Goal: Use online tool/utility: Utilize a website feature to perform a specific function

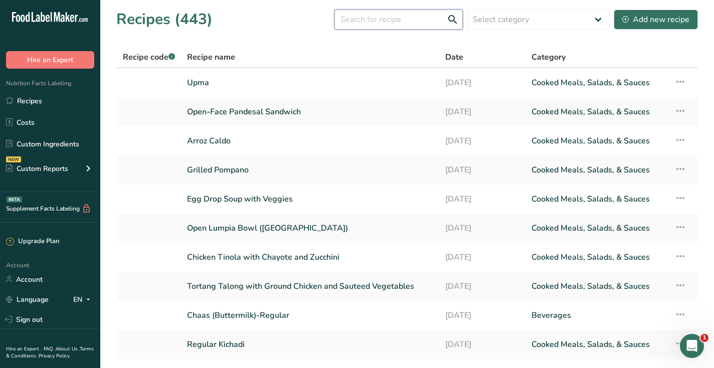
click at [370, 19] on input "text" at bounding box center [398, 20] width 128 height 20
click at [384, 12] on input "idli" at bounding box center [398, 20] width 128 height 20
click at [392, 21] on input "idli" at bounding box center [398, 20] width 128 height 20
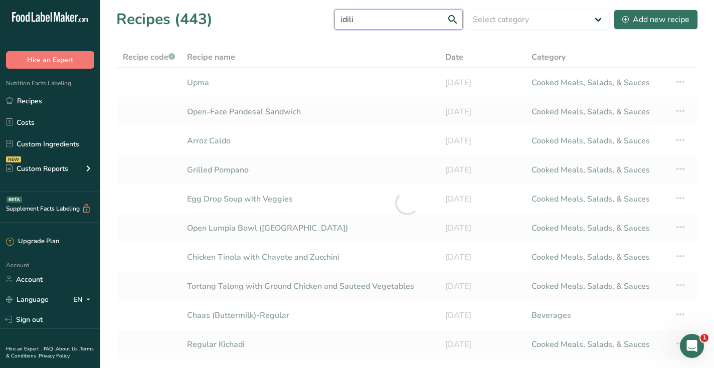
type input "idili"
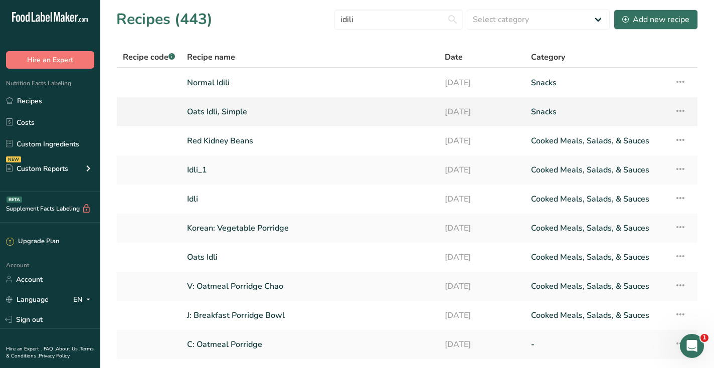
click at [231, 110] on link "Oats Idli, Simple" at bounding box center [310, 111] width 246 height 21
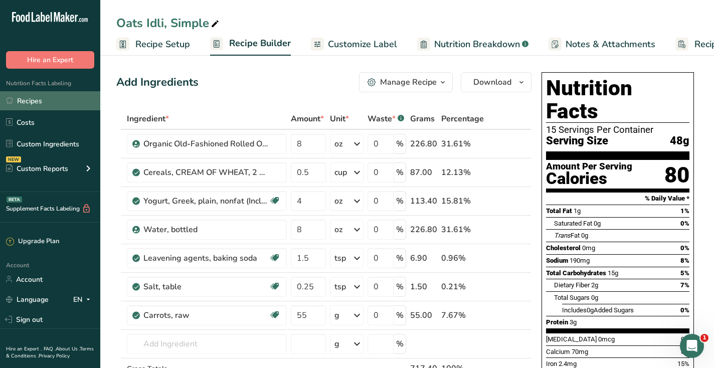
click at [35, 103] on link "Recipes" at bounding box center [50, 100] width 100 height 19
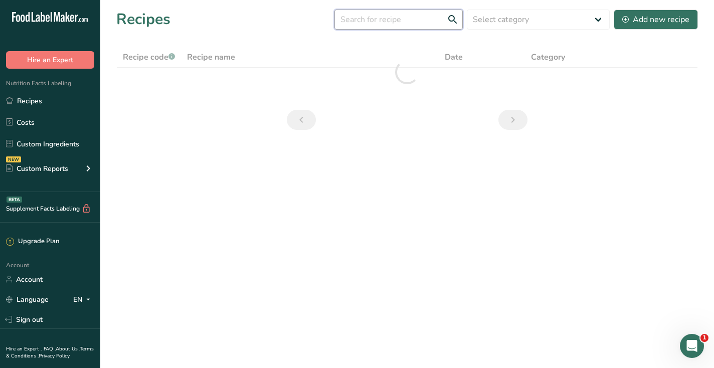
click at [356, 22] on input "text" at bounding box center [398, 20] width 128 height 20
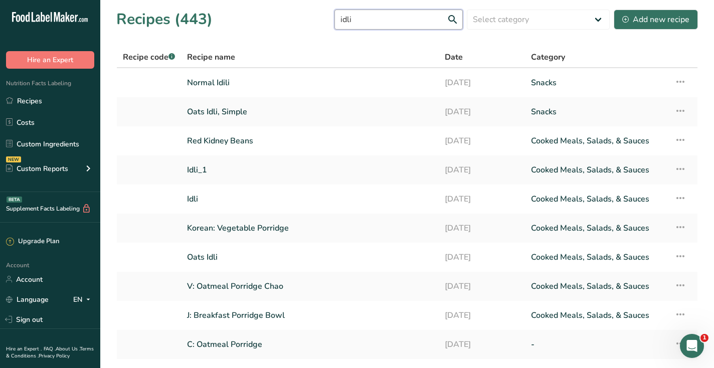
type input "idli"
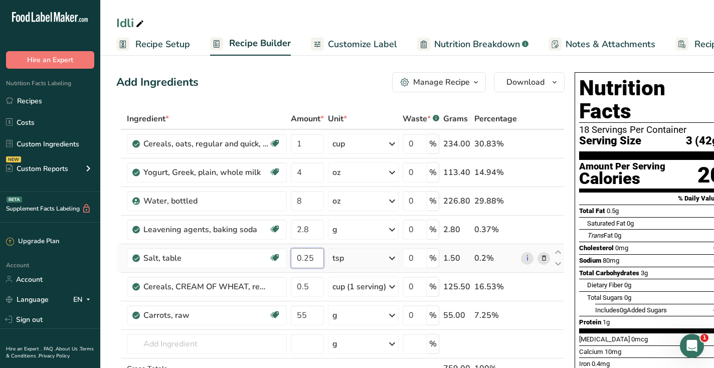
click at [306, 257] on input "0.25" at bounding box center [307, 258] width 33 height 20
click at [305, 259] on input "0.5" at bounding box center [307, 258] width 33 height 20
type input "0.75"
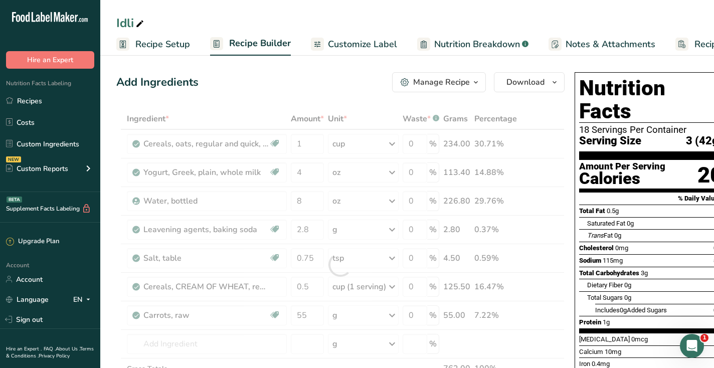
click at [286, 85] on div "Add Ingredients Manage Recipe Delete Recipe Duplicate Recipe Scale Recipe Save …" at bounding box center [340, 82] width 448 height 20
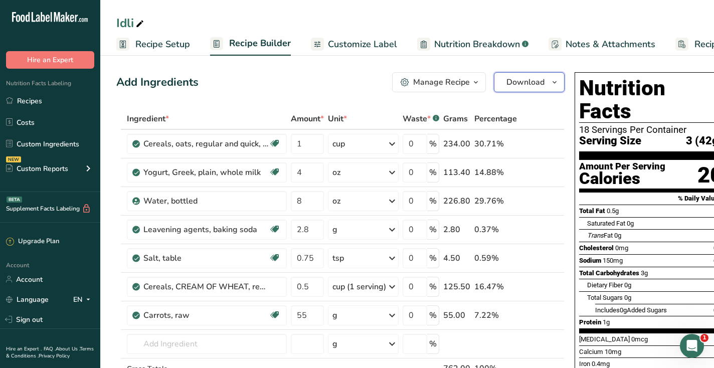
click at [508, 86] on span "Download" at bounding box center [525, 82] width 38 height 12
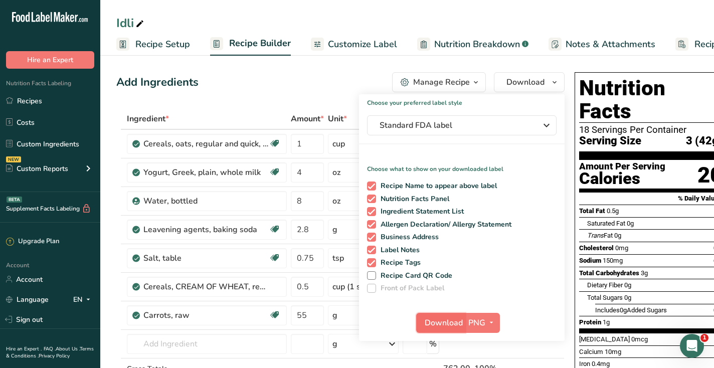
click at [442, 319] on span "Download" at bounding box center [444, 323] width 38 height 12
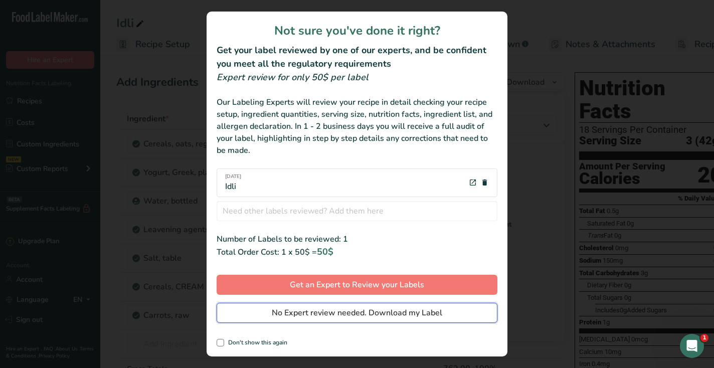
click at [435, 310] on span "No Expert review needed. Download my Label" at bounding box center [357, 313] width 170 height 12
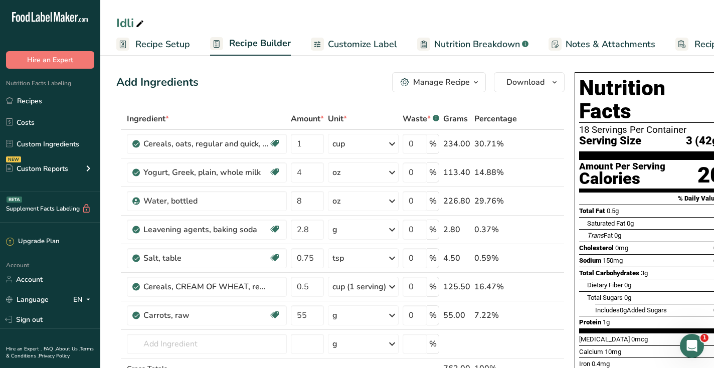
click at [140, 24] on icon at bounding box center [139, 24] width 9 height 14
type input "Idli-to use"
click at [229, 80] on div "Add Ingredients Manage Recipe Delete Recipe Duplicate Recipe Scale Recipe Save …" at bounding box center [340, 82] width 448 height 20
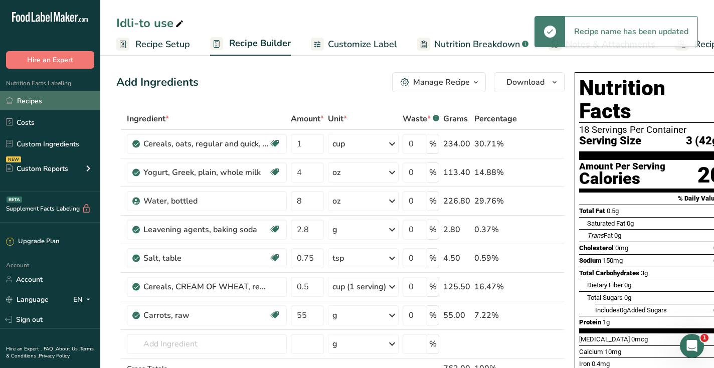
click at [42, 98] on link "Recipes" at bounding box center [50, 100] width 100 height 19
